Goal: Task Accomplishment & Management: Manage account settings

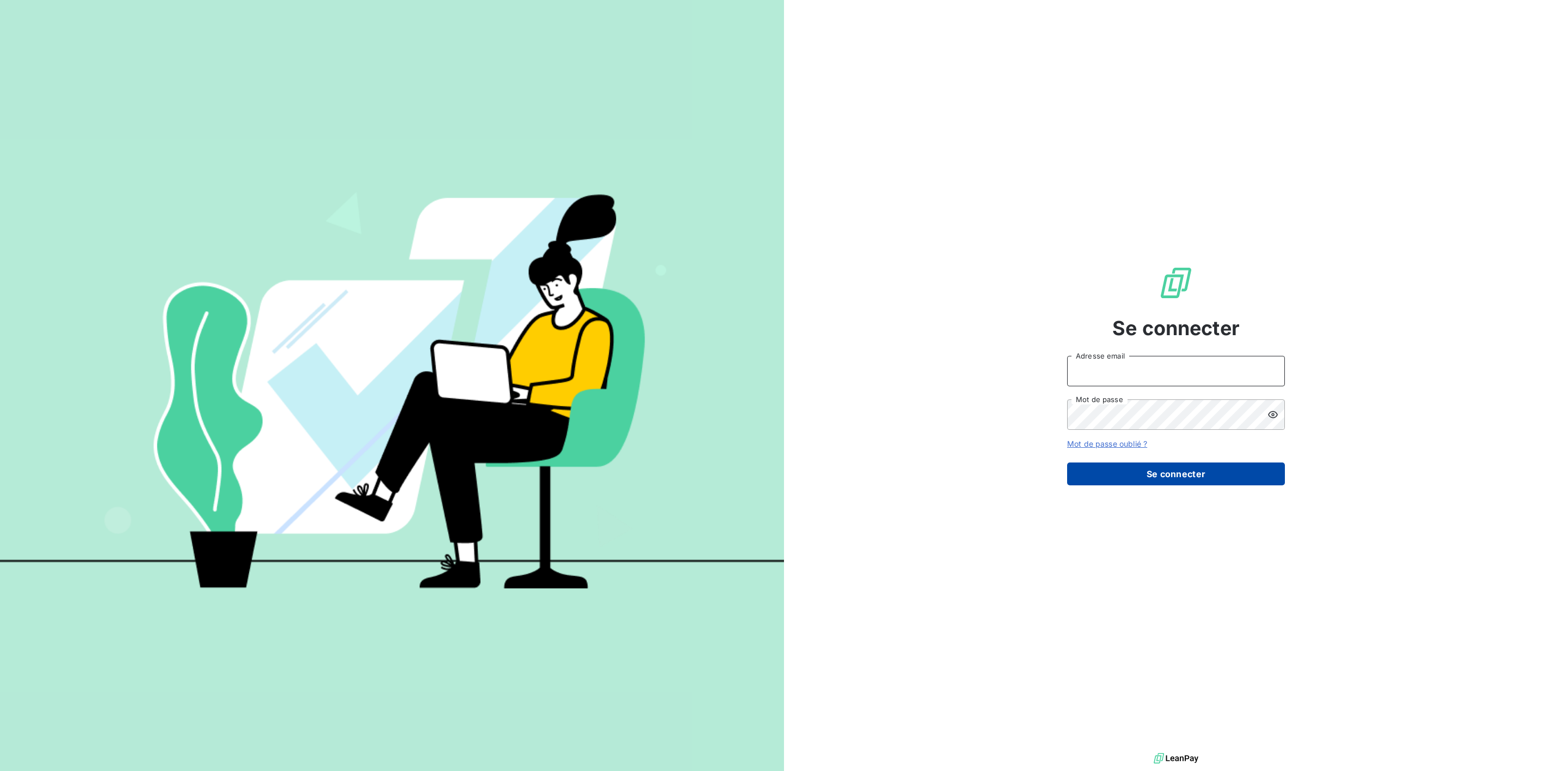
type input "vanessa.grenet@isoskele.fr"
click at [1170, 479] on button "Se connecter" at bounding box center [1176, 474] width 218 height 23
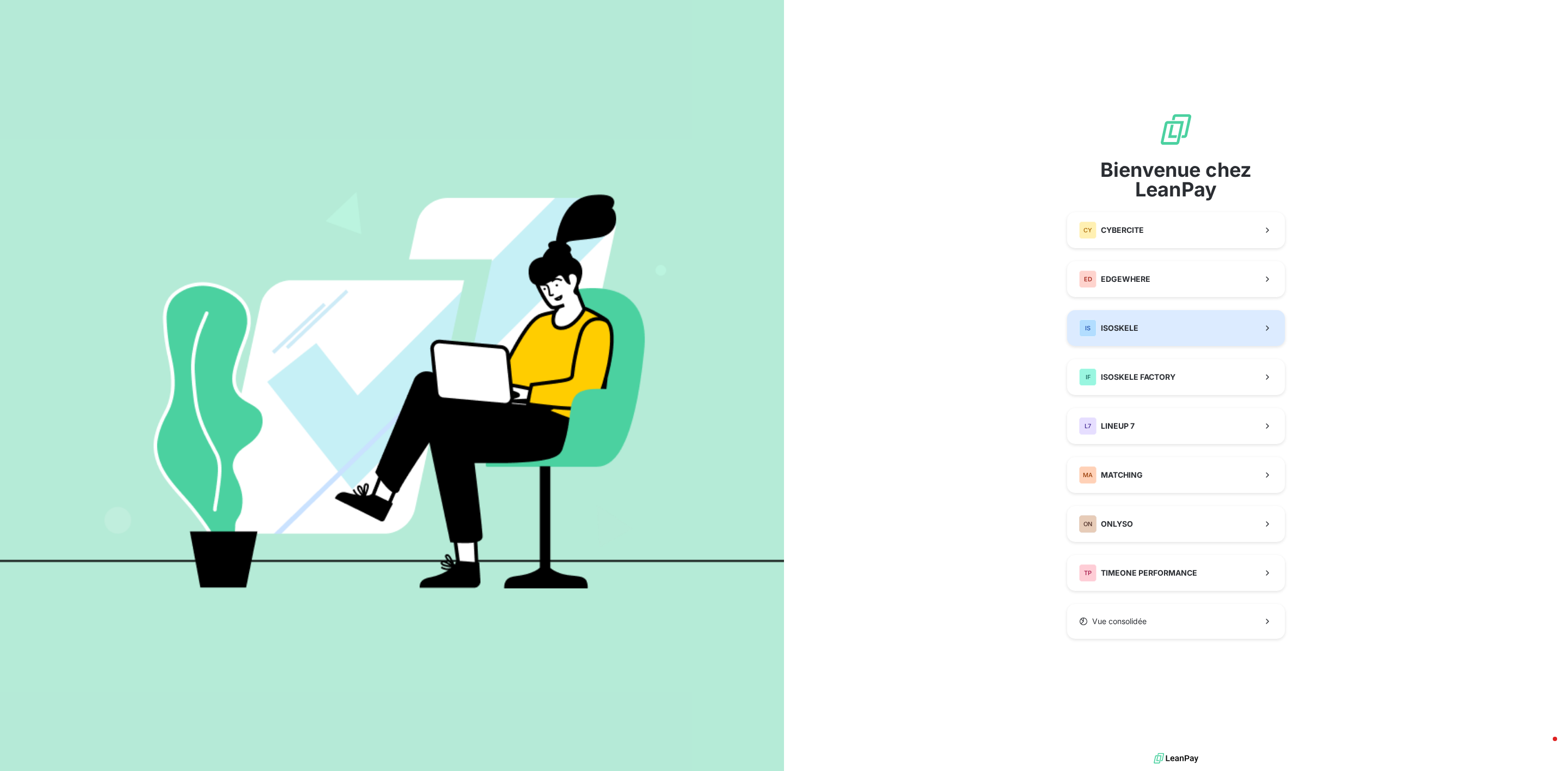
drag, startPoint x: 1183, startPoint y: 327, endPoint x: 1297, endPoint y: 330, distance: 114.0
click at [1183, 327] on button "IS ISOSKELE" at bounding box center [1176, 328] width 218 height 36
